Goal: Task Accomplishment & Management: Use online tool/utility

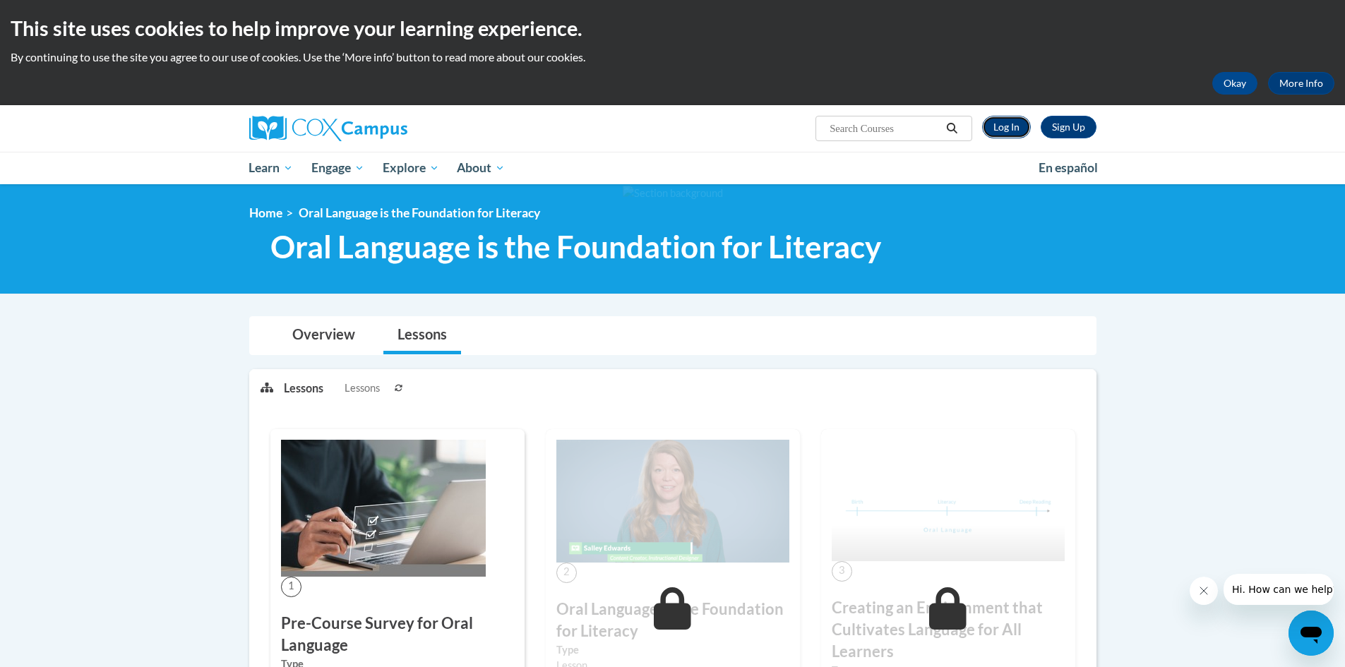
click at [999, 129] on link "Log In" at bounding box center [1006, 127] width 49 height 23
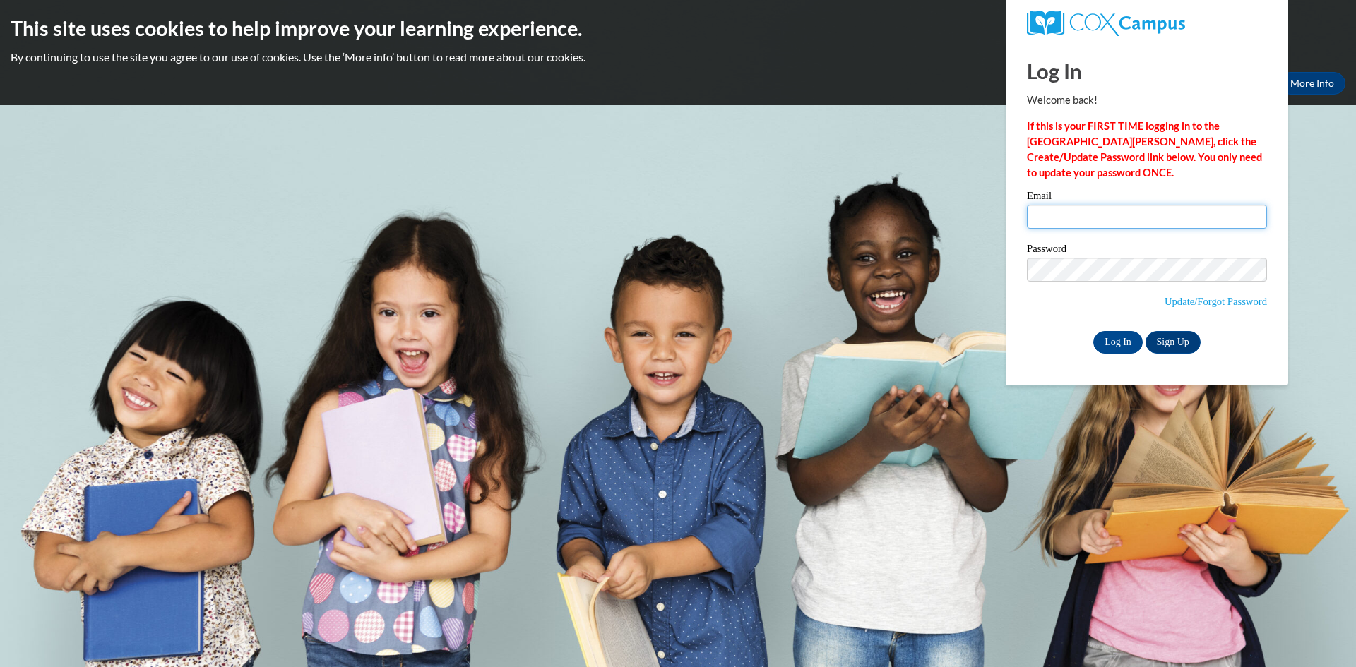
type input "15beyersdorfm@gmail.com"
click at [1069, 210] on input "15beyersdorfm@gmail.com" at bounding box center [1147, 217] width 240 height 24
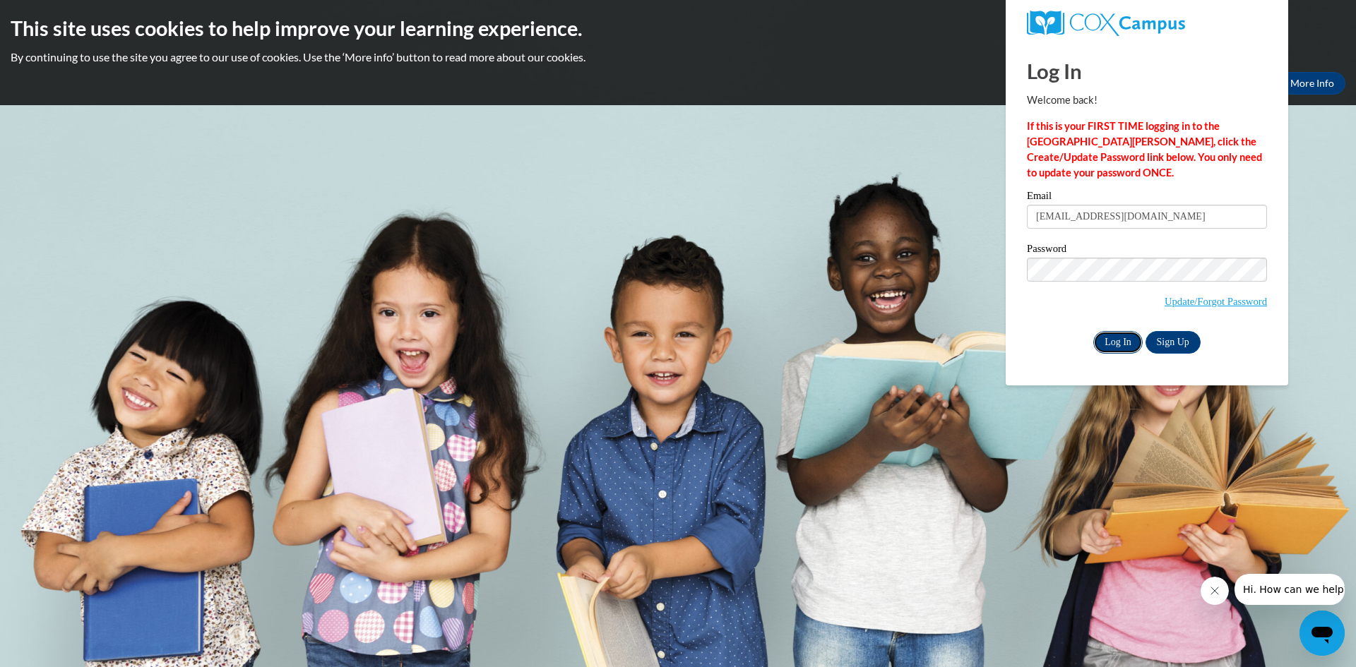
click at [1121, 342] on input "Log In" at bounding box center [1117, 342] width 49 height 23
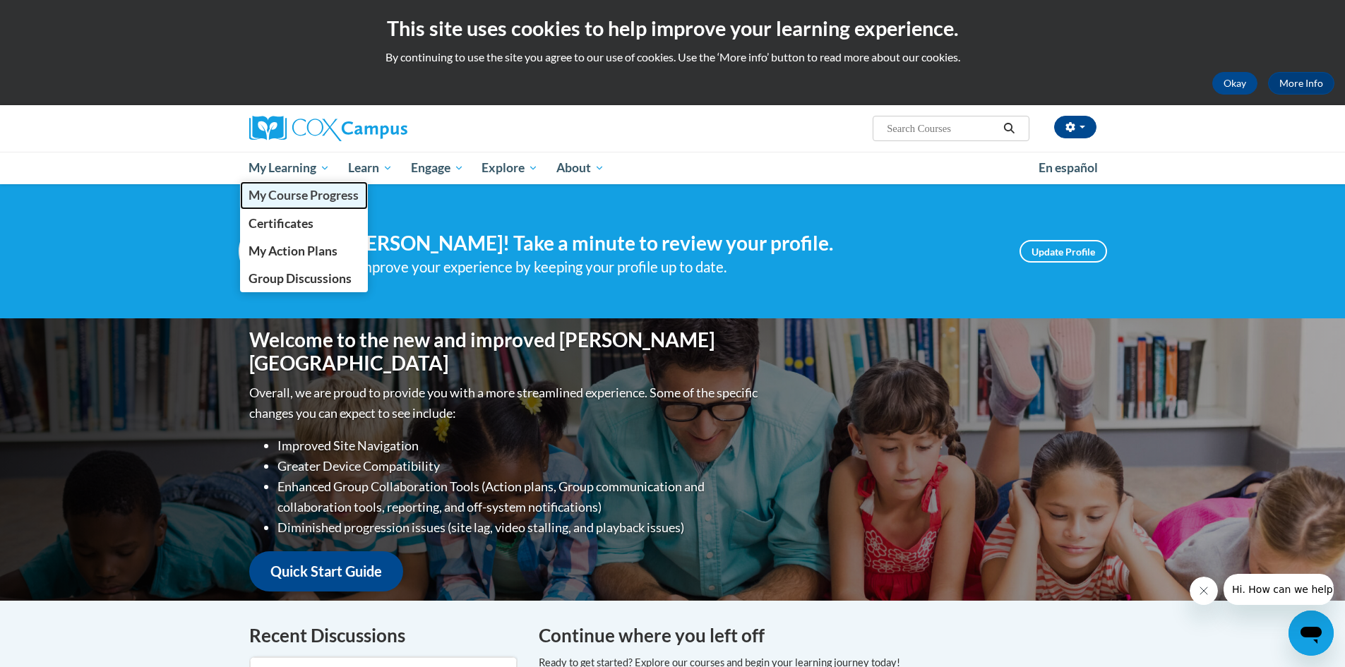
click at [295, 192] on span "My Course Progress" at bounding box center [304, 195] width 110 height 15
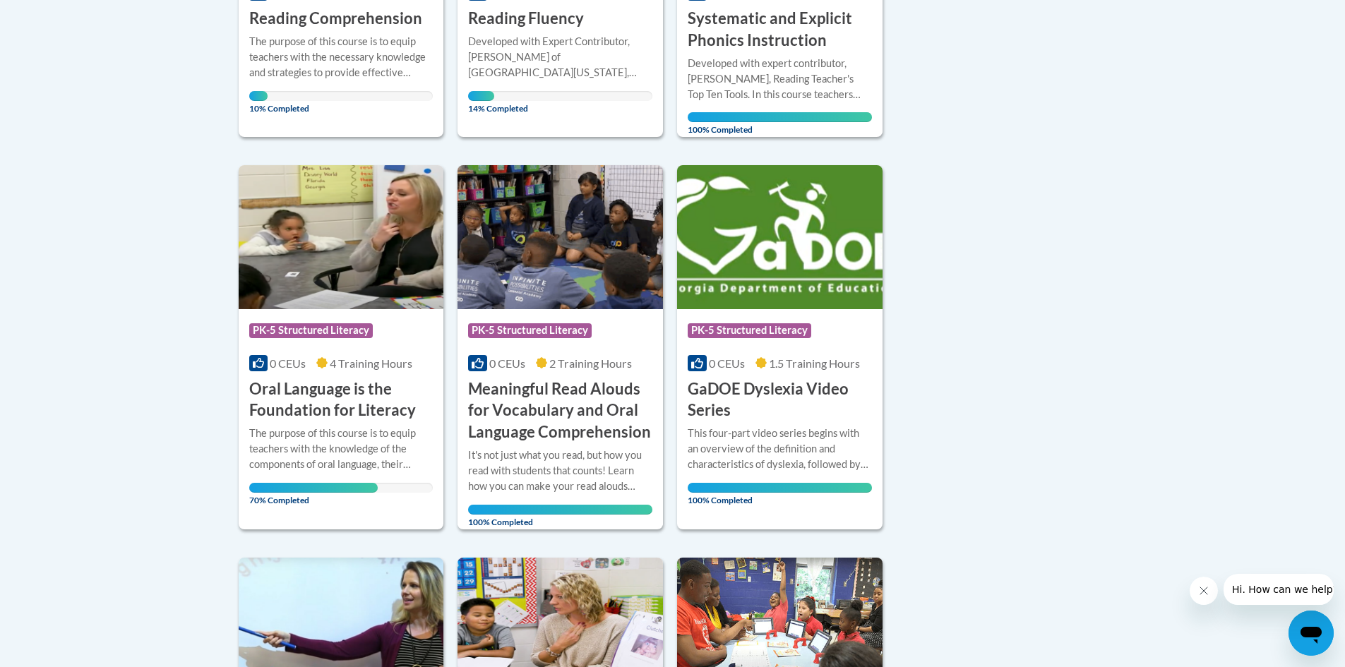
scroll to position [565, 0]
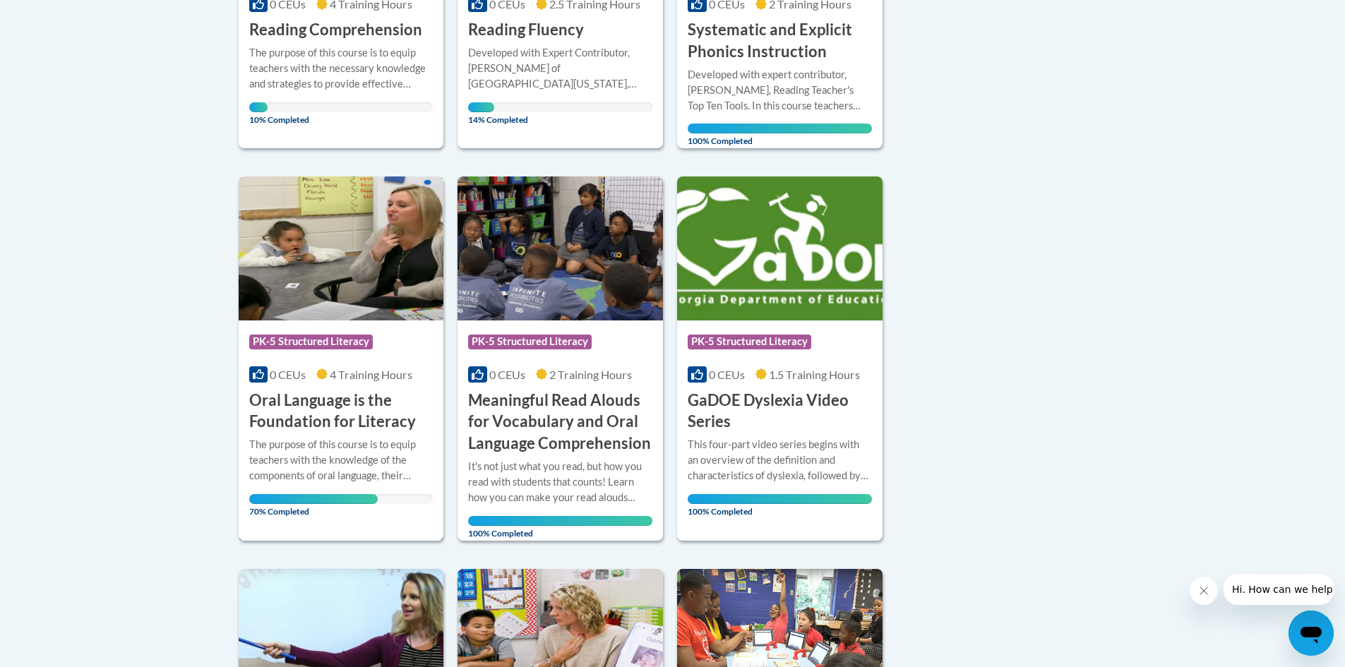
click at [316, 407] on h3 "Oral Language is the Foundation for Literacy" at bounding box center [341, 412] width 184 height 44
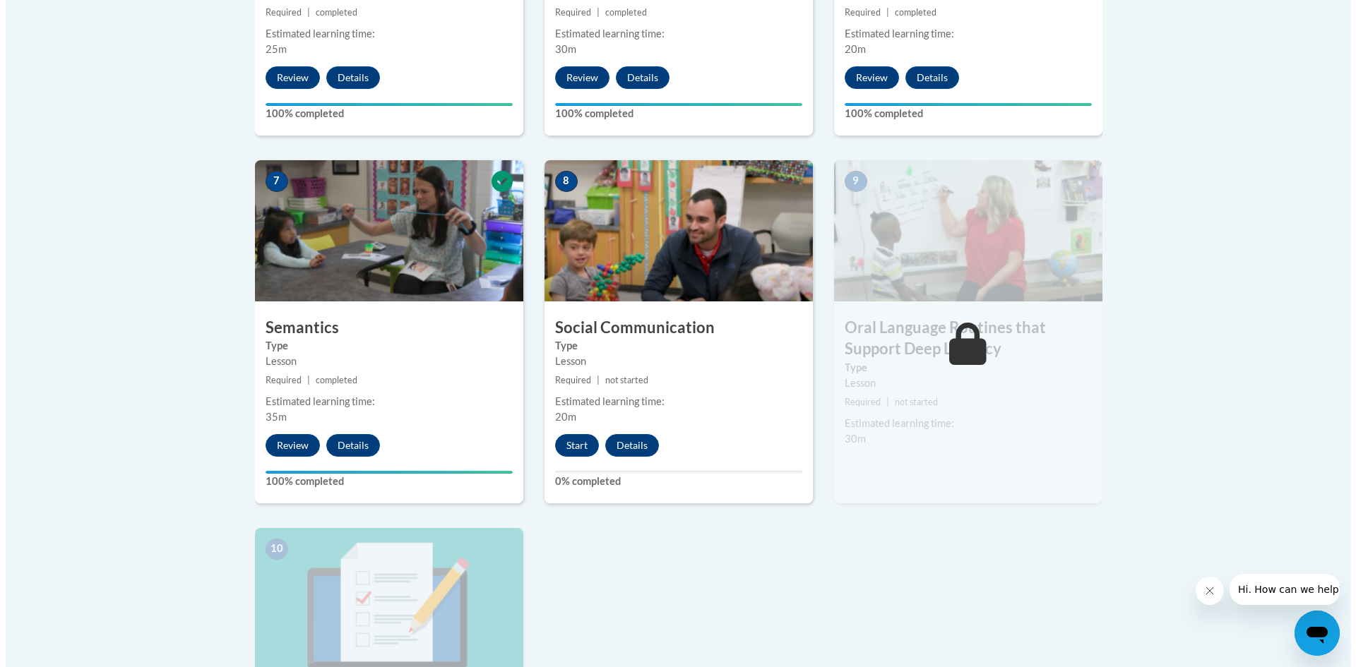
scroll to position [1200, 0]
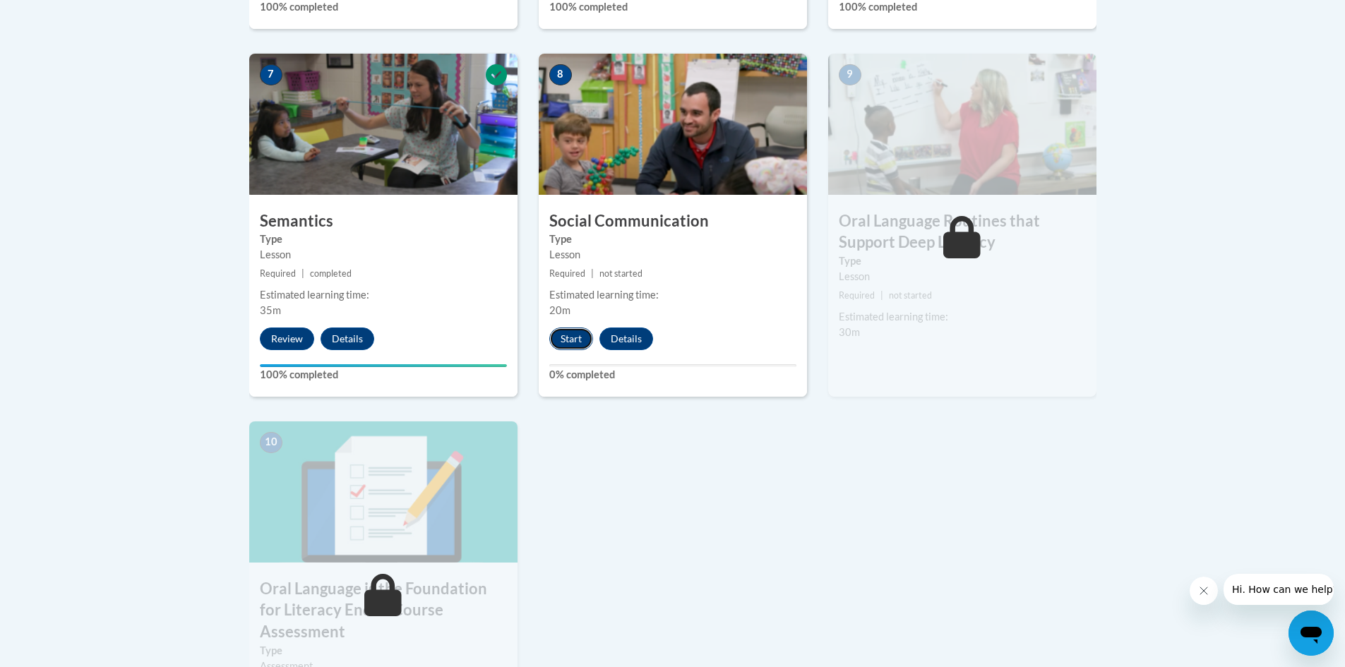
click at [573, 339] on button "Start" at bounding box center [571, 339] width 44 height 23
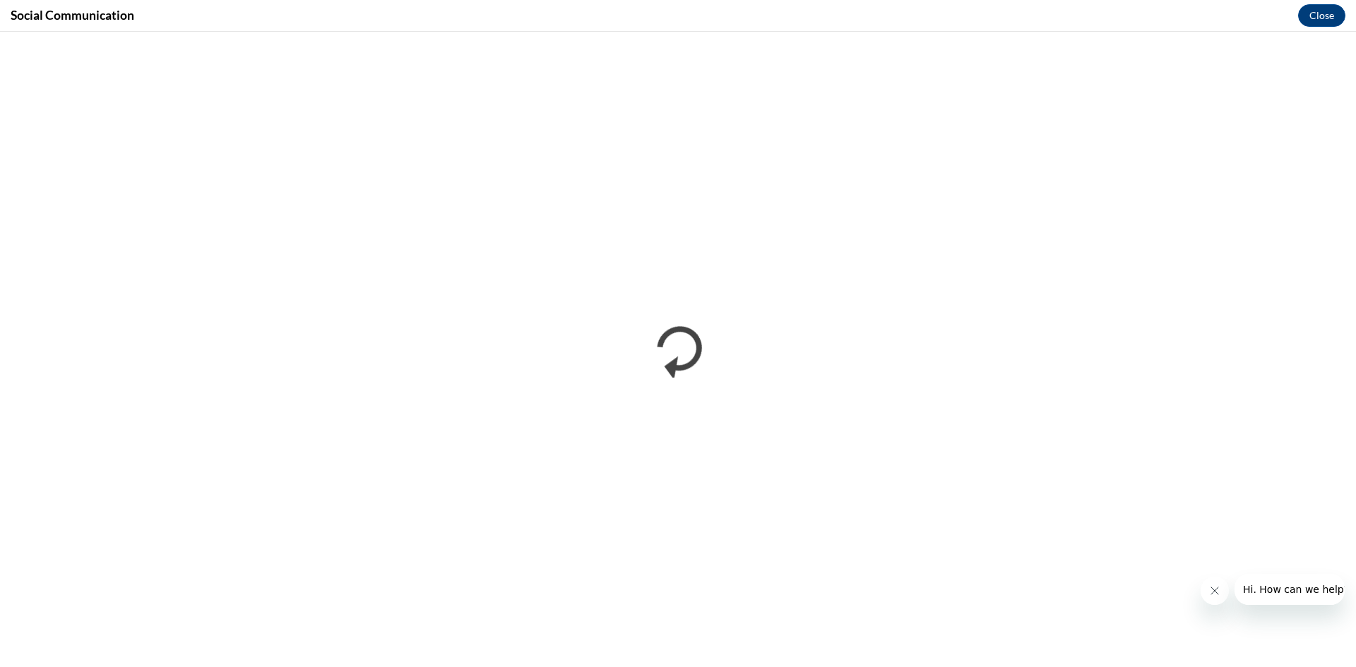
scroll to position [0, 0]
